Goal: Information Seeking & Learning: Learn about a topic

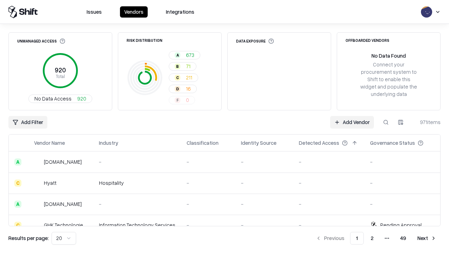
click at [64, 238] on html "Issues Vendors Integrations Unmanaged Access 920 Total No Data Access 920 Risk …" at bounding box center [224, 126] width 449 height 253
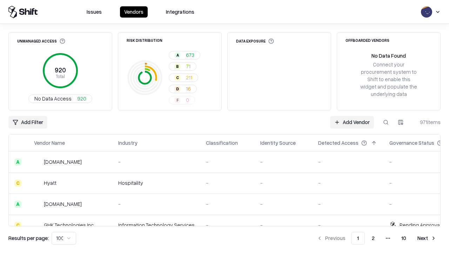
click at [427, 238] on button "Next" at bounding box center [426, 238] width 27 height 13
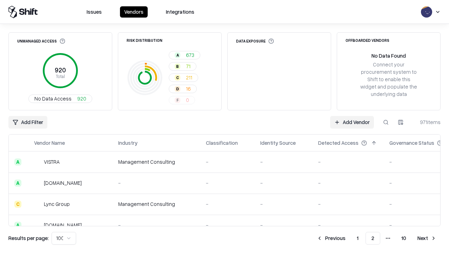
click at [427, 238] on button "Next" at bounding box center [426, 238] width 27 height 13
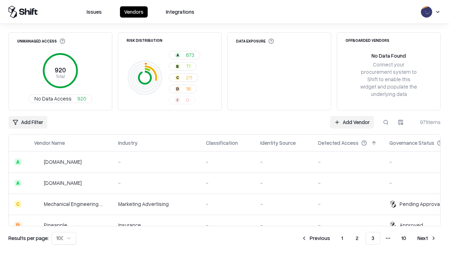
click at [427, 238] on button "Next" at bounding box center [426, 238] width 27 height 13
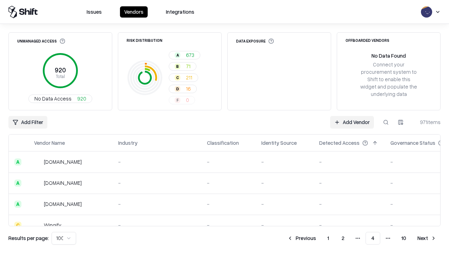
click at [427, 238] on button "Next" at bounding box center [426, 238] width 27 height 13
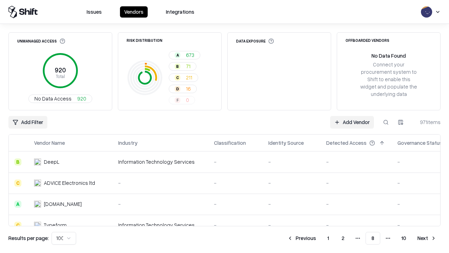
click at [427, 238] on button "Next" at bounding box center [426, 238] width 27 height 13
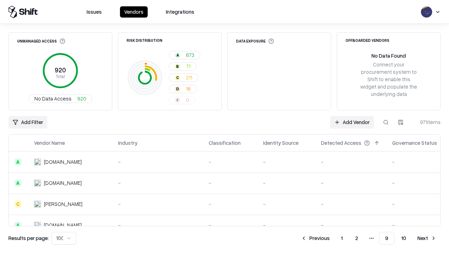
click at [427, 238] on button "Next" at bounding box center [426, 238] width 27 height 13
click at [331, 238] on button "Previous" at bounding box center [331, 238] width 37 height 13
click at [315, 238] on button "Previous" at bounding box center [315, 238] width 37 height 13
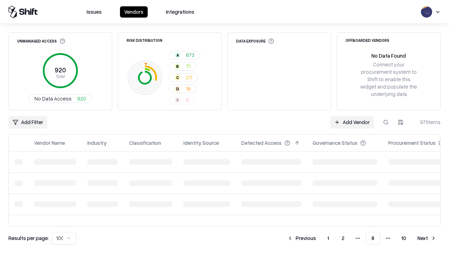
click at [302, 238] on button "Previous" at bounding box center [301, 238] width 37 height 13
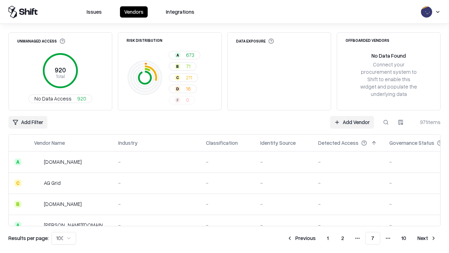
click at [301, 238] on button "Previous" at bounding box center [301, 238] width 37 height 13
